Goal: Task Accomplishment & Management: Manage account settings

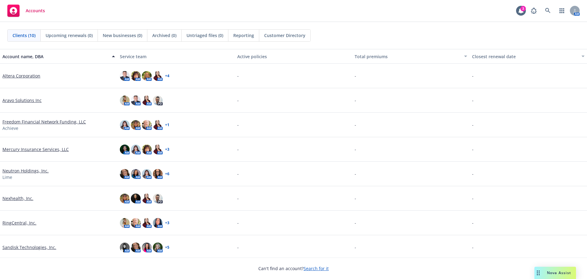
click at [29, 101] on link "Aravo Solutions Inc" at bounding box center [21, 100] width 39 height 6
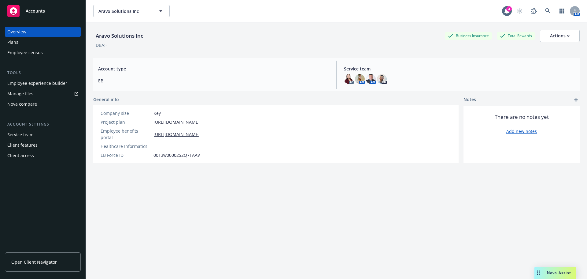
click at [26, 93] on div "Manage files" at bounding box center [20, 94] width 26 height 10
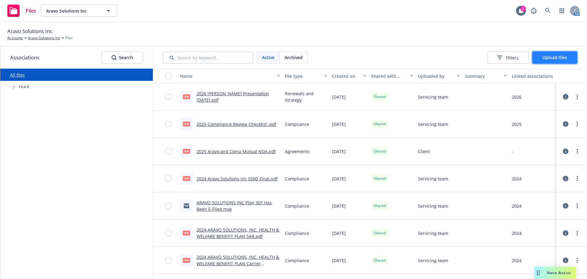
click at [547, 57] on span "Upload files" at bounding box center [554, 57] width 25 height 6
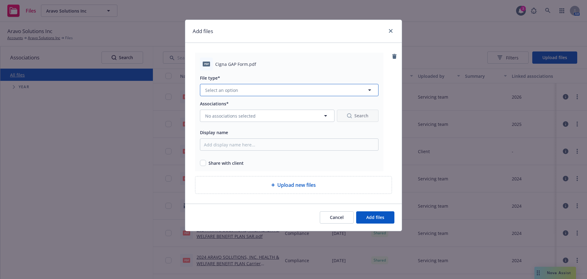
click at [215, 89] on span "Select an option" at bounding box center [221, 90] width 33 height 6
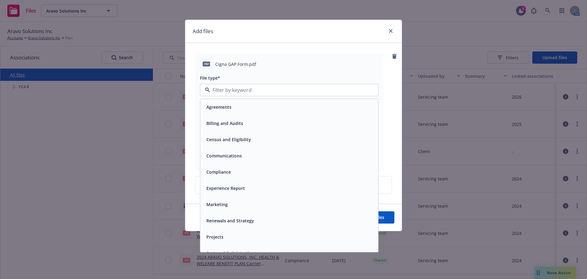
scroll to position [9, 0]
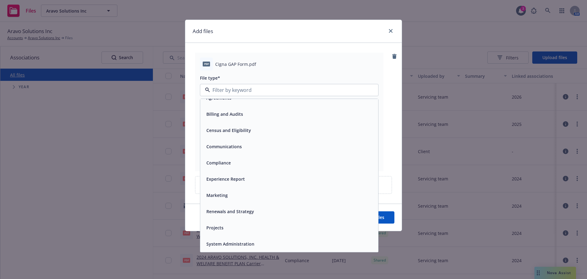
click at [277, 209] on div "Renewals and Strategy" at bounding box center [289, 211] width 171 height 9
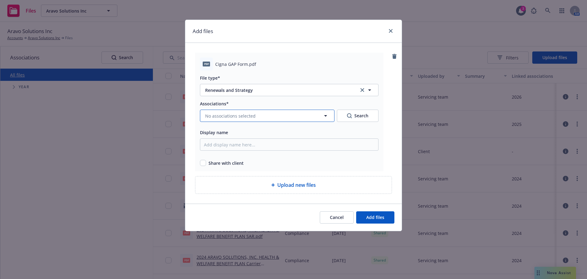
click at [239, 117] on span "No associations selected" at bounding box center [230, 116] width 50 height 6
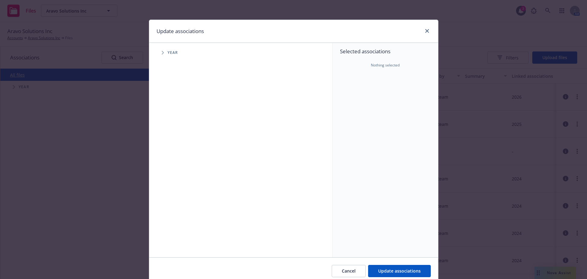
click at [162, 54] on icon "Tree Example" at bounding box center [163, 53] width 2 height 4
click at [185, 149] on span "2026" at bounding box center [189, 148] width 10 height 6
checkbox input "true"
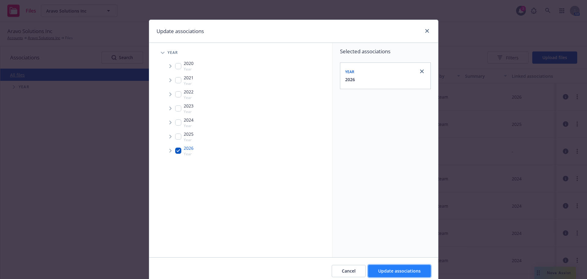
click at [406, 272] on span "Update associations" at bounding box center [399, 271] width 43 height 6
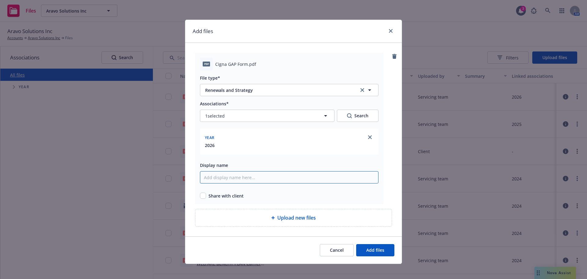
click at [224, 177] on input "Display name" at bounding box center [289, 177] width 179 height 12
type input "C"
type input "2026 Cigna GAP Form (Signed)"
click at [371, 247] on span "Add files" at bounding box center [375, 250] width 18 height 6
